Goal: Task Accomplishment & Management: Use online tool/utility

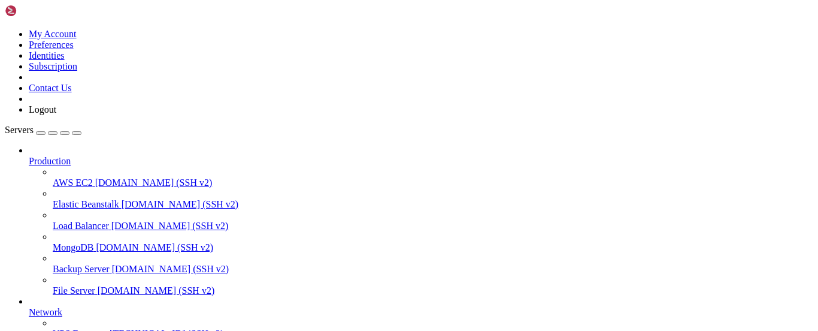
scroll to position [185, 0]
click at [27, 167] on div at bounding box center [409, 165] width 818 height 331
click at [53, 167] on div at bounding box center [409, 165] width 818 height 331
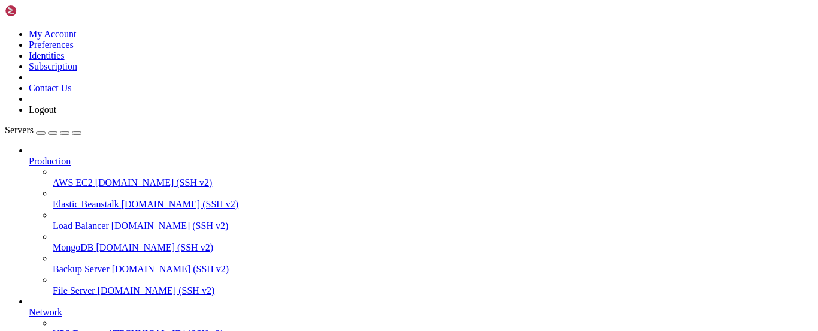
click at [110, 328] on span "[TECHNICAL_ID] (SSH v2)" at bounding box center [167, 333] width 114 height 10
